Goal: Information Seeking & Learning: Check status

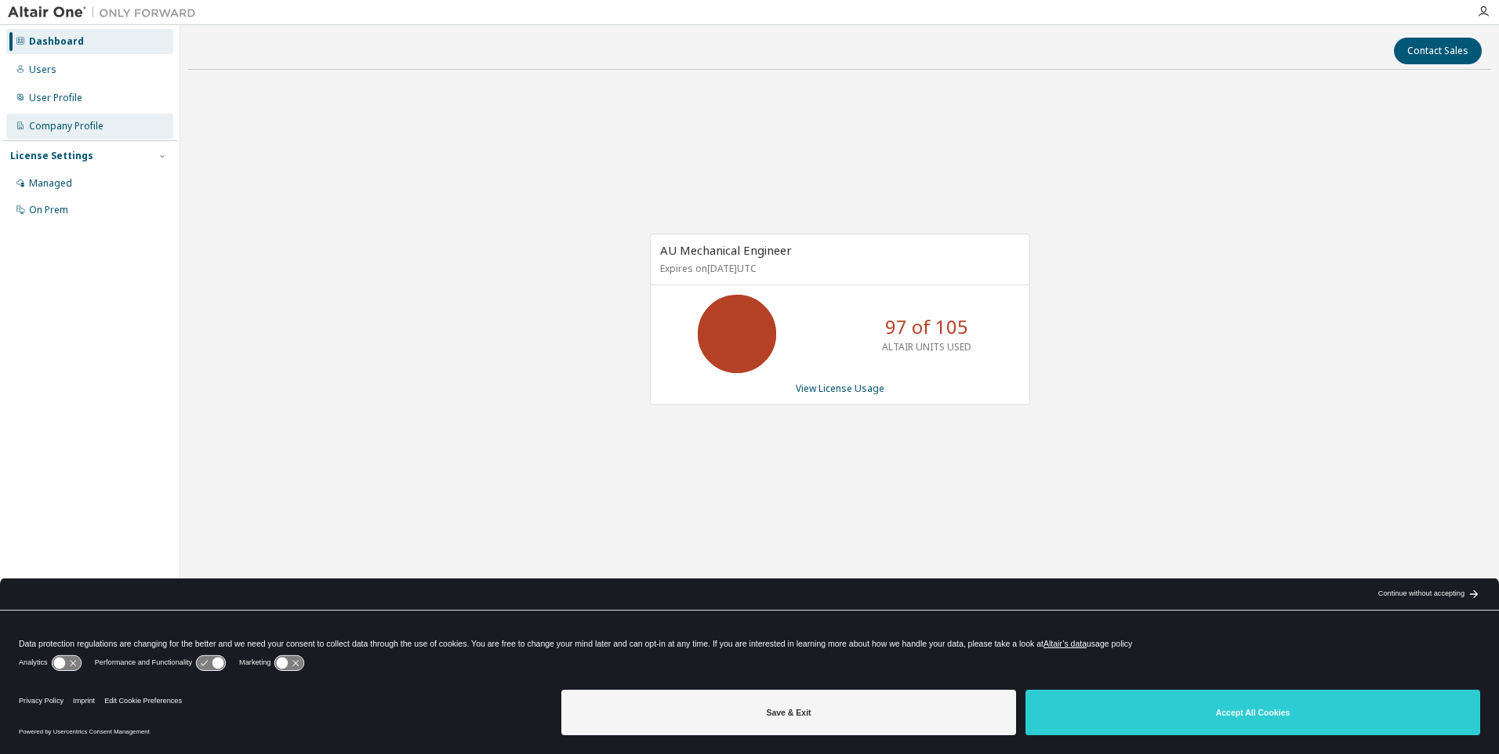
click at [89, 130] on div "Company Profile" at bounding box center [66, 126] width 74 height 13
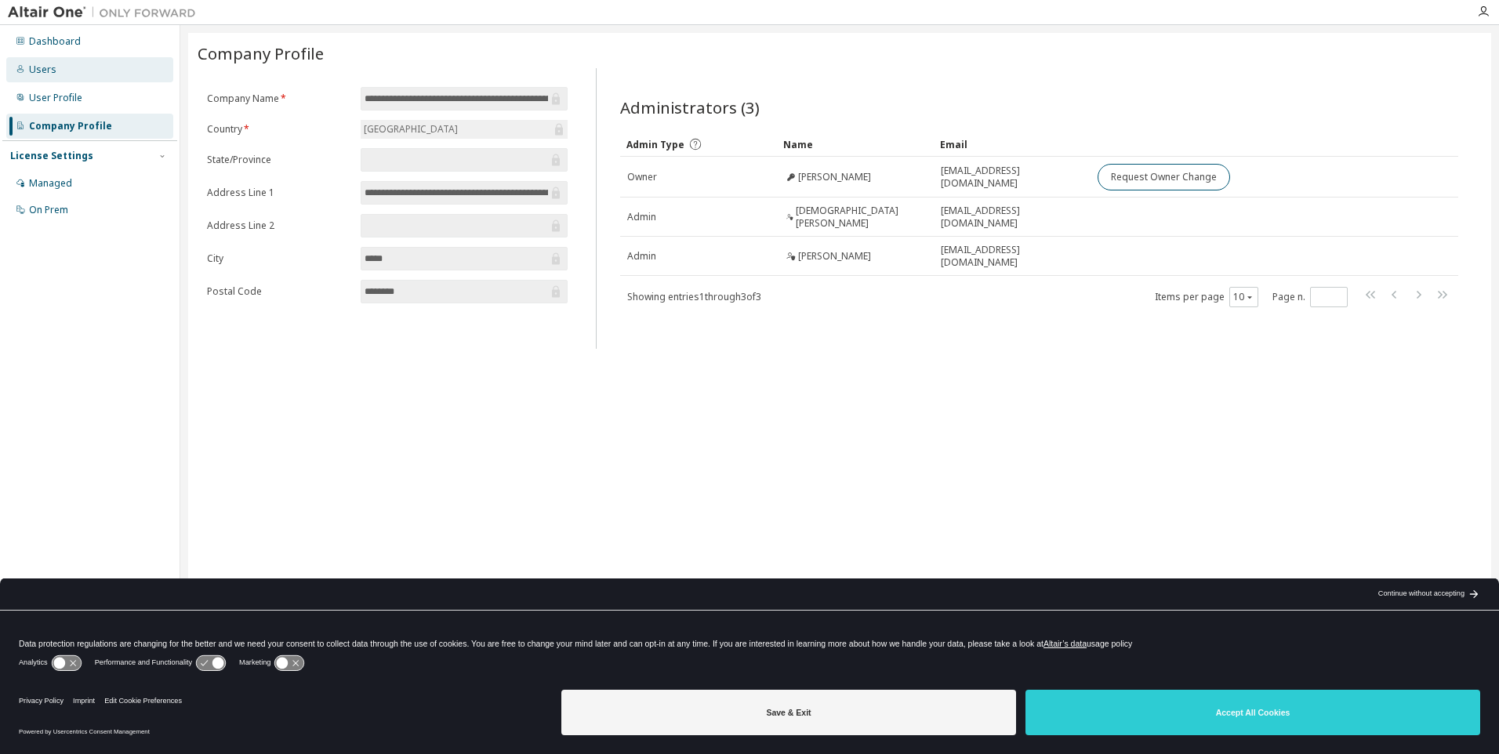
click at [80, 69] on div "Users" at bounding box center [89, 69] width 167 height 25
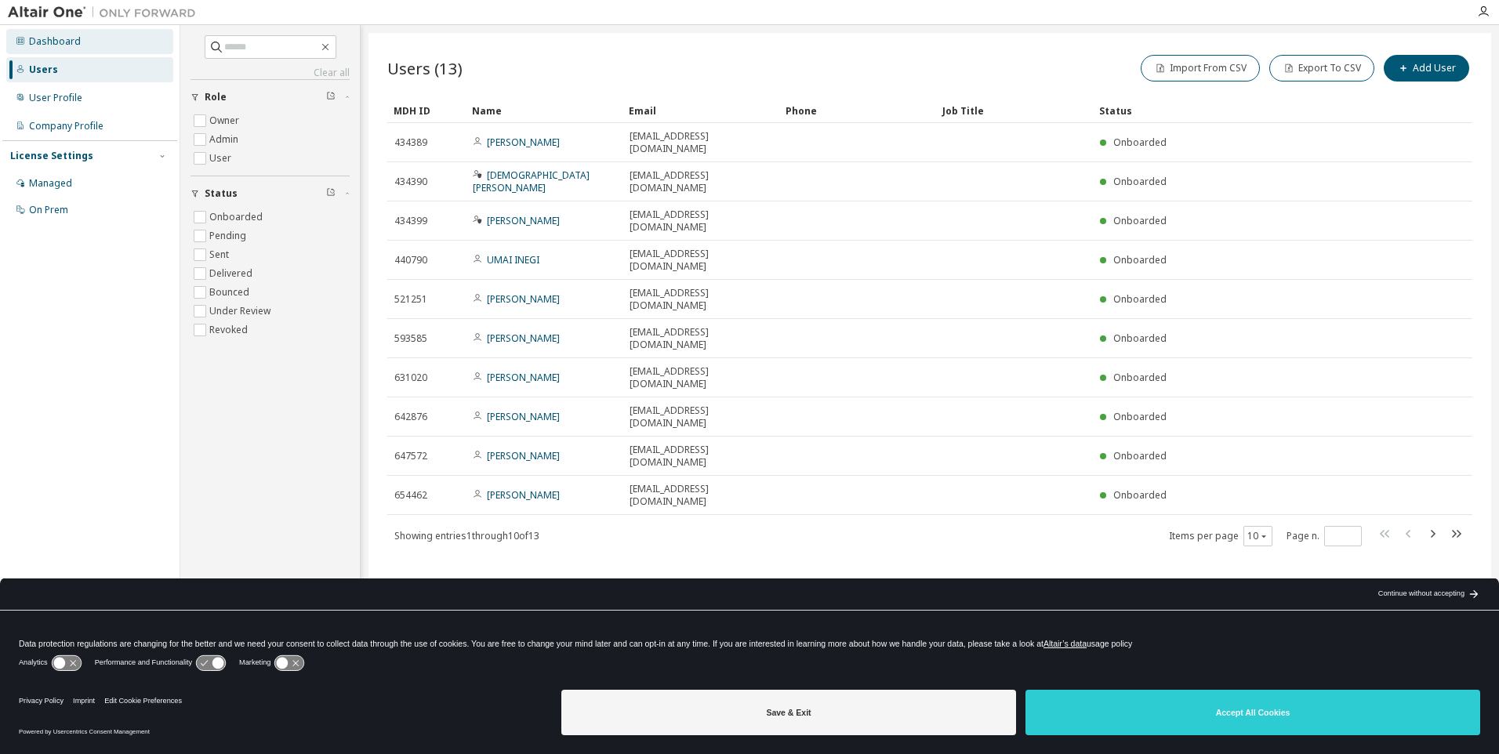
click at [67, 49] on div "Dashboard" at bounding box center [89, 41] width 167 height 25
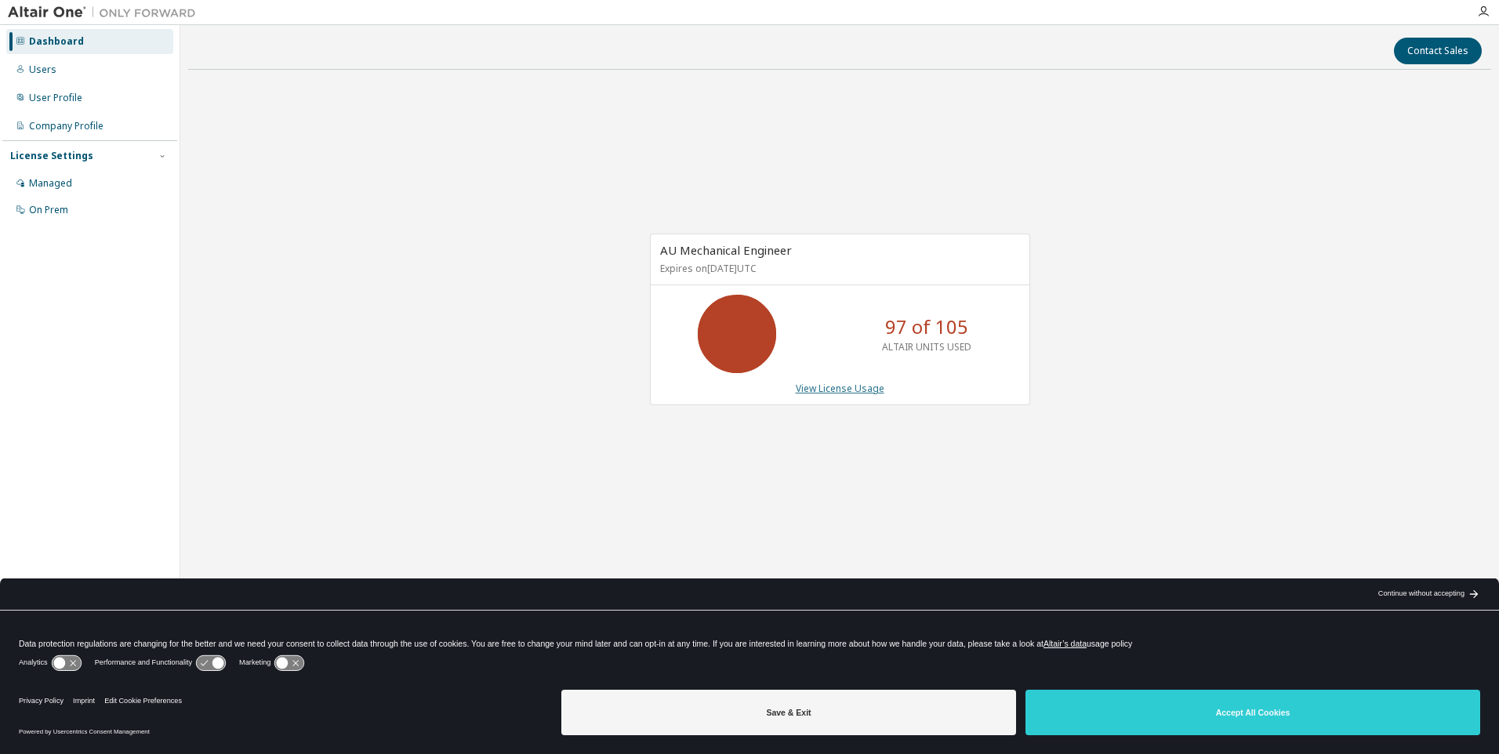
click at [870, 385] on link "View License Usage" at bounding box center [840, 388] width 89 height 13
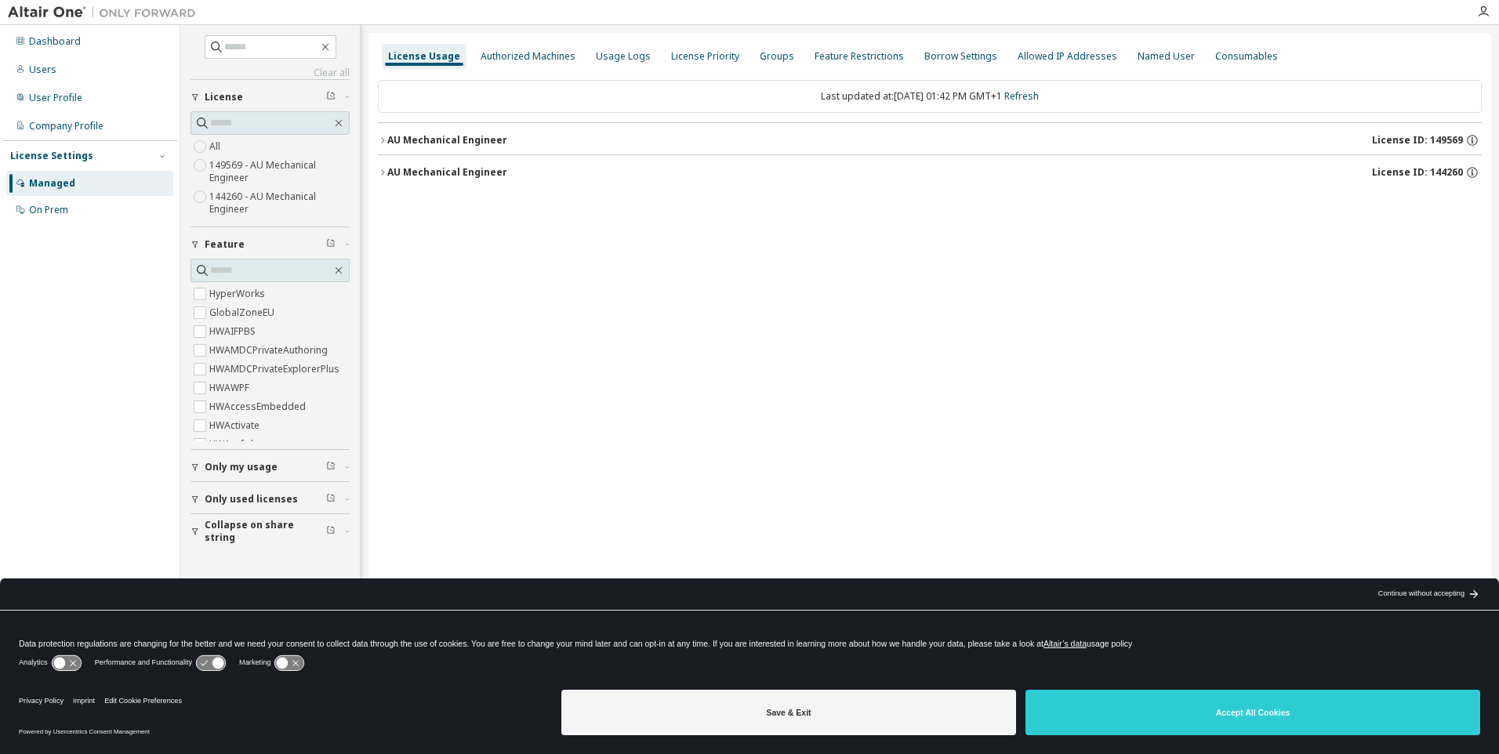
click at [441, 154] on button "AU Mechanical Engineer License ID: 149569" at bounding box center [930, 140] width 1104 height 35
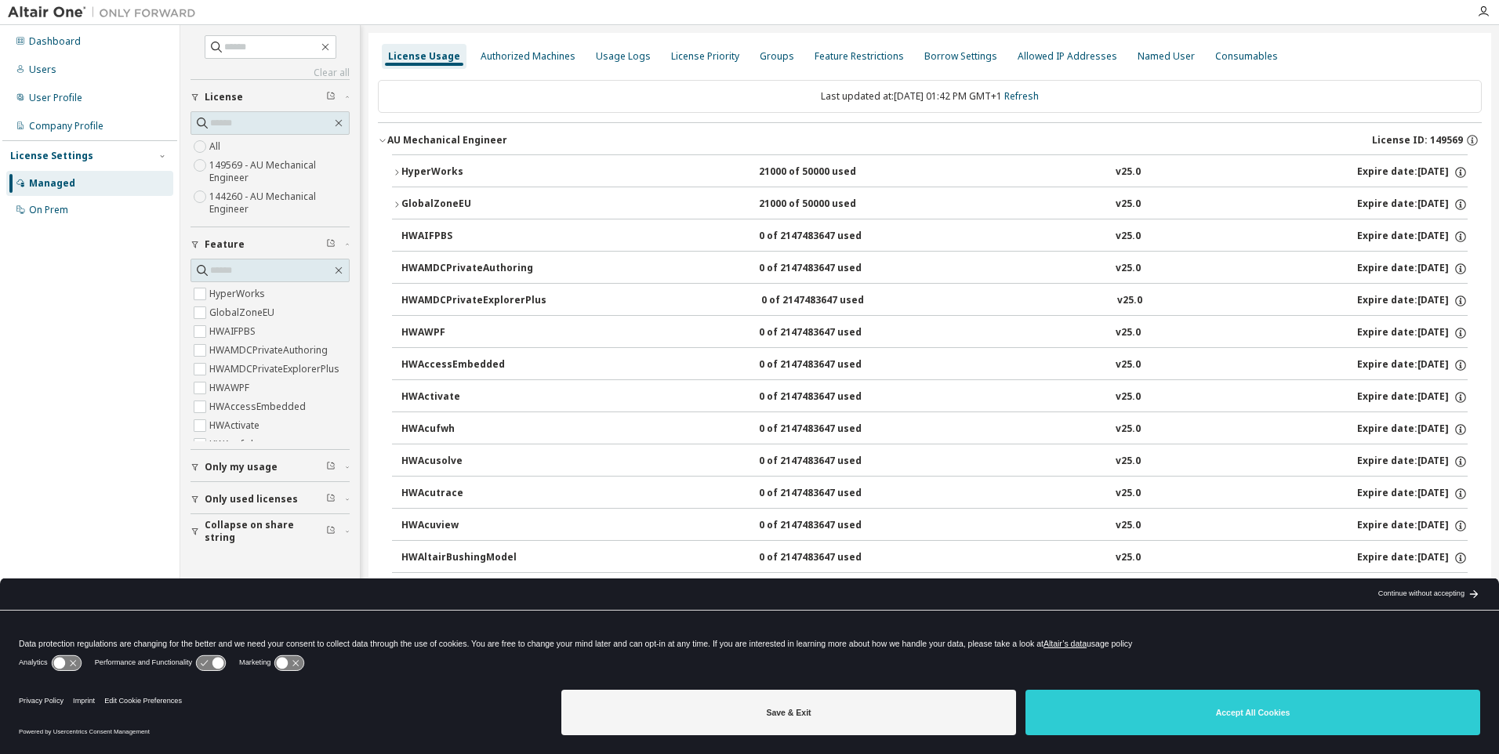
click at [441, 154] on div "HyperWorks 21000 of 50000 used v25.0 Expire date: [DATE]" at bounding box center [930, 170] width 1076 height 32
click at [444, 133] on button "AU Mechanical Engineer License ID: 149569" at bounding box center [930, 140] width 1104 height 35
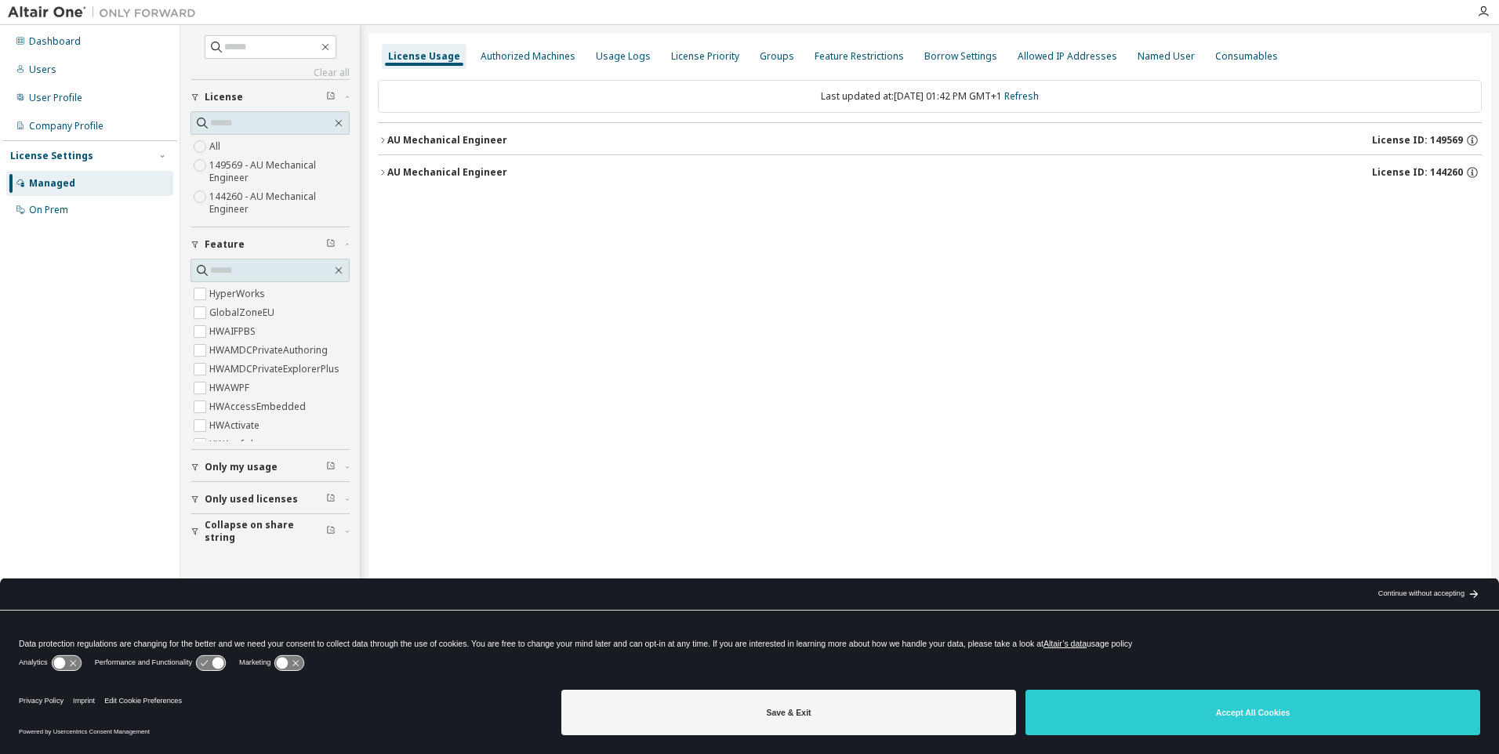
click at [463, 137] on div "AU Mechanical Engineer" at bounding box center [447, 140] width 120 height 13
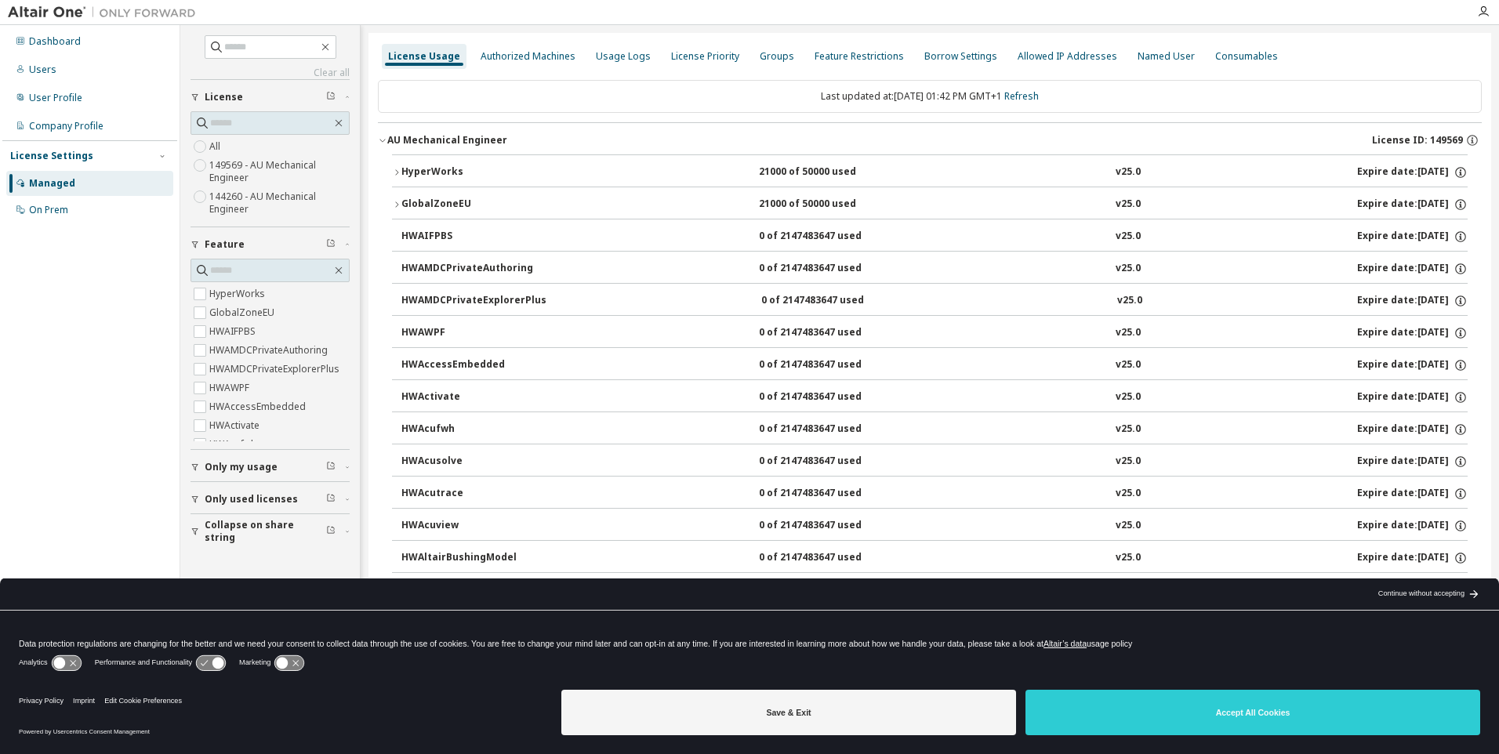
click at [463, 137] on div "AU Mechanical Engineer" at bounding box center [447, 140] width 120 height 13
